Goal: Task Accomplishment & Management: Complete application form

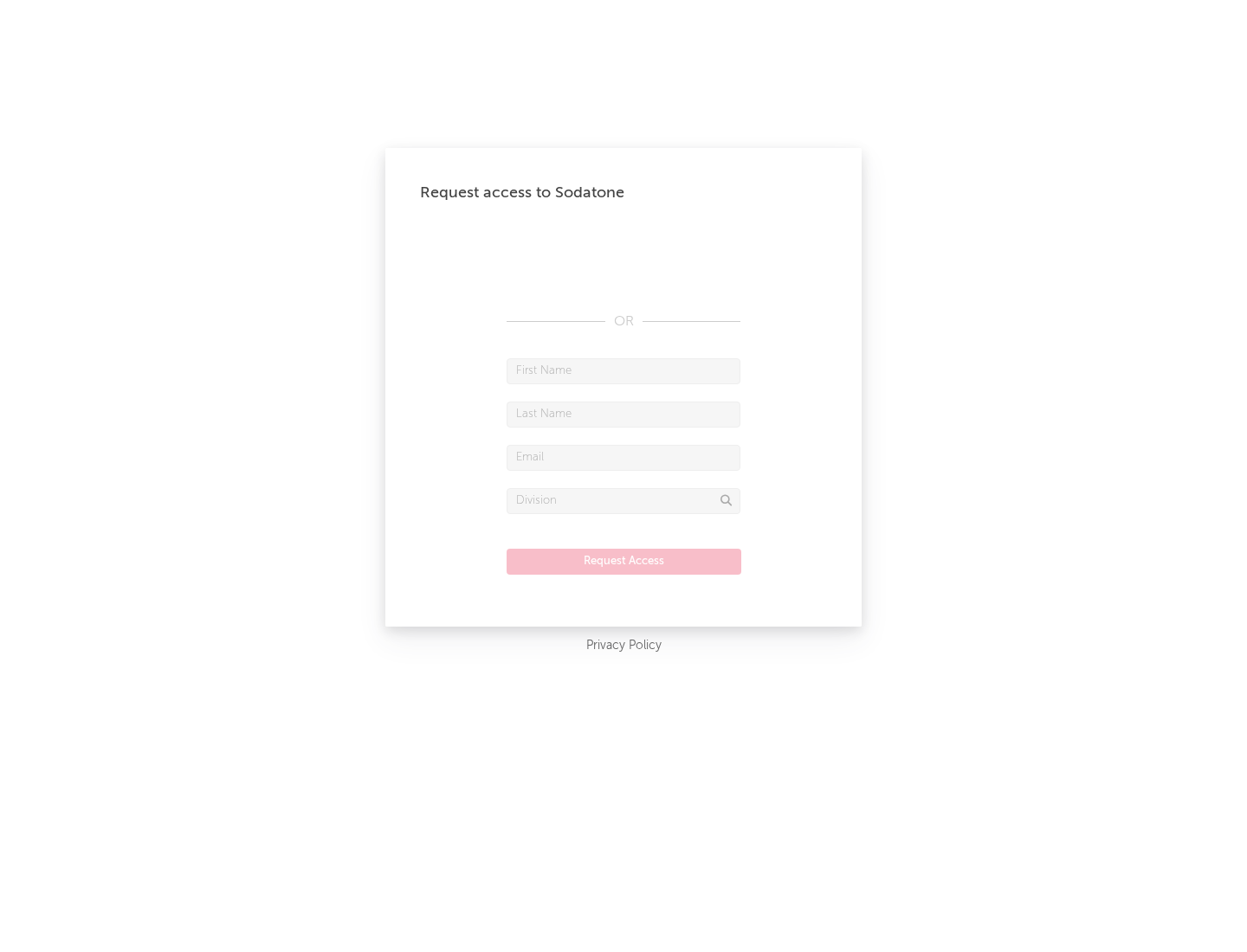
click at [623, 371] on input "text" at bounding box center [623, 371] width 234 height 26
type input "[PERSON_NAME]"
click at [623, 414] on input "text" at bounding box center [623, 414] width 234 height 26
type input "[PERSON_NAME]"
click at [623, 457] on input "text" at bounding box center [623, 458] width 234 height 26
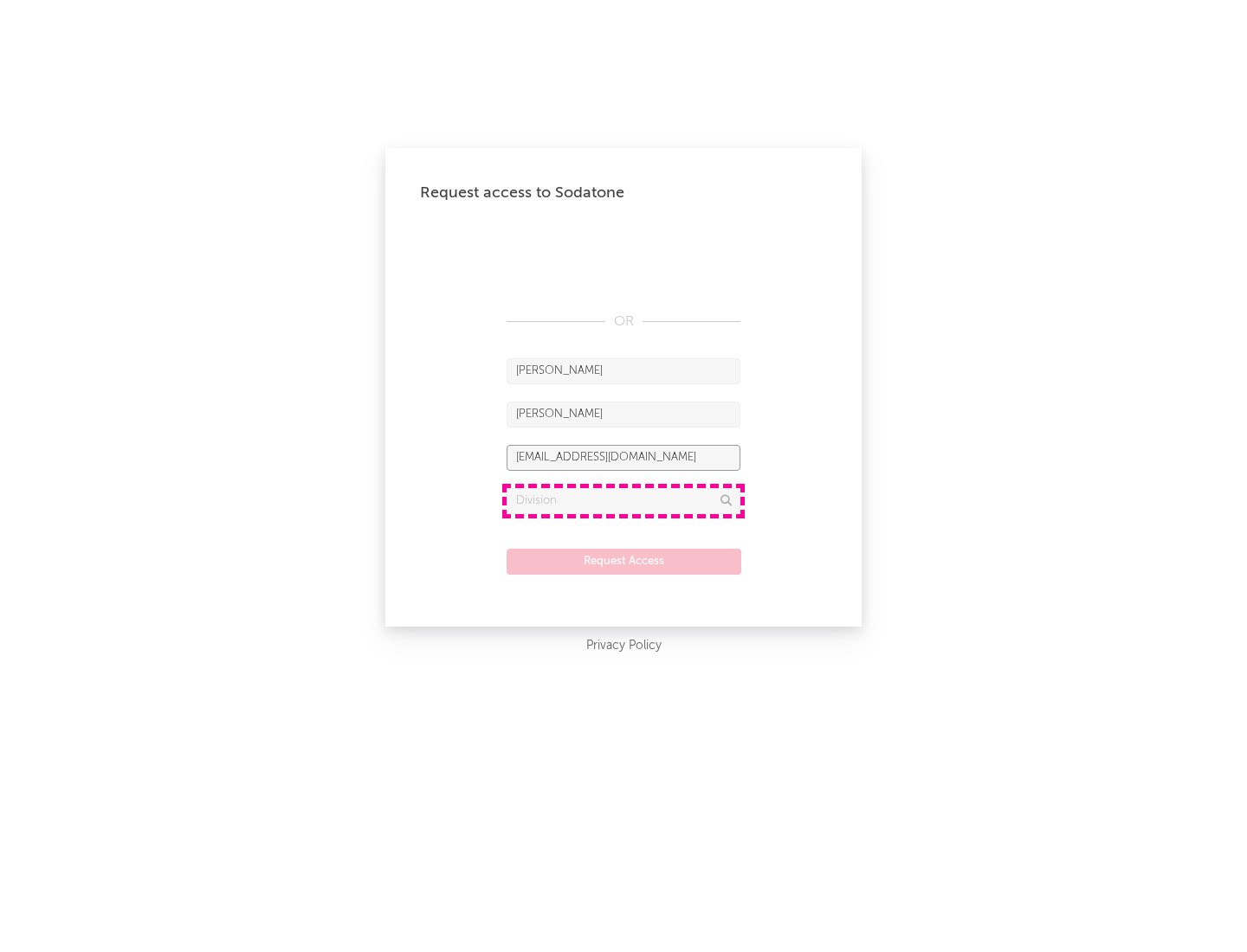
type input "[EMAIL_ADDRESS][DOMAIN_NAME]"
click at [623, 500] on input "text" at bounding box center [623, 500] width 234 height 26
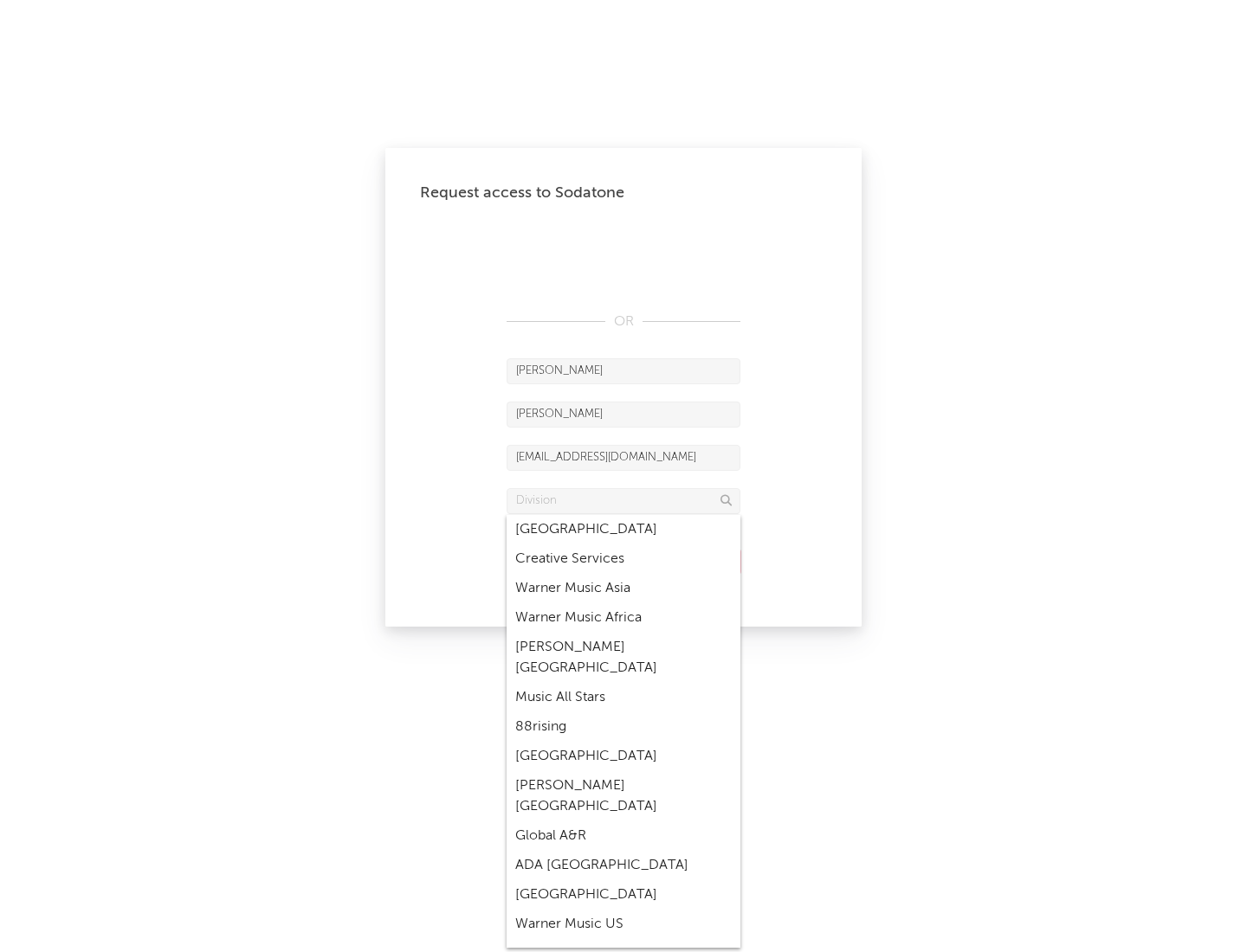
click at [623, 683] on div "Music All Stars" at bounding box center [623, 697] width 234 height 29
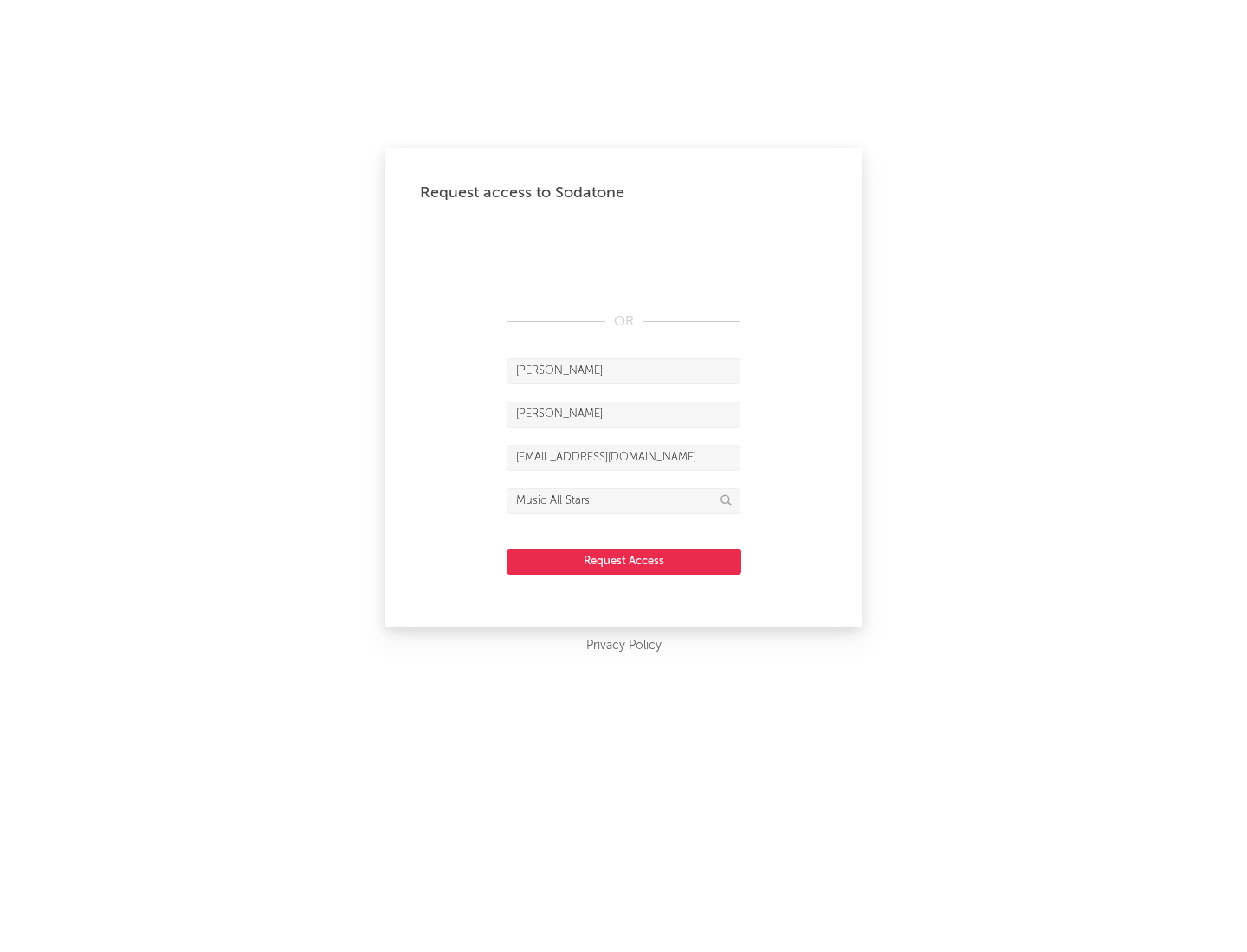
type input "Music All Stars"
click at [623, 561] on button "Request Access" at bounding box center [624, 562] width 234 height 26
